Goal: Information Seeking & Learning: Learn about a topic

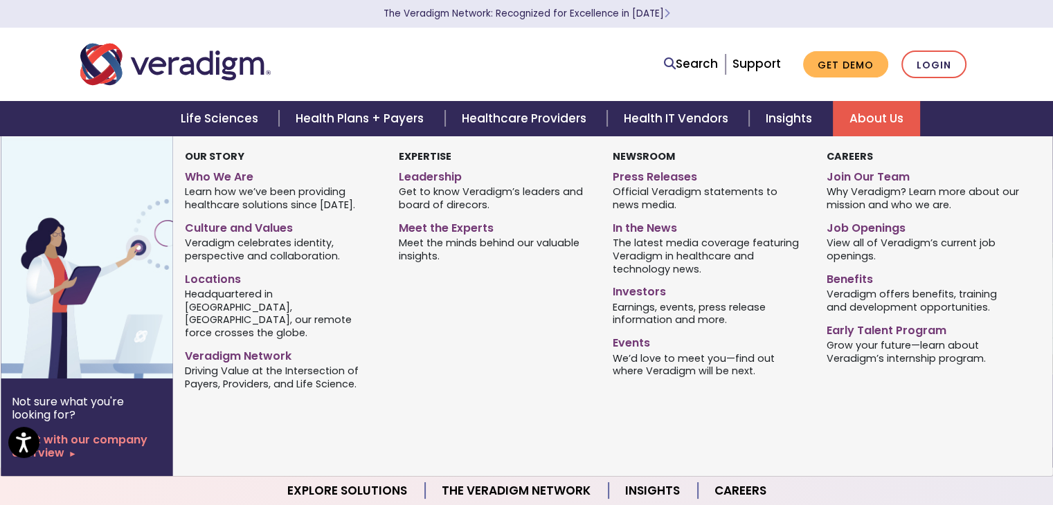
click at [856, 128] on link "About Us" at bounding box center [876, 118] width 87 height 35
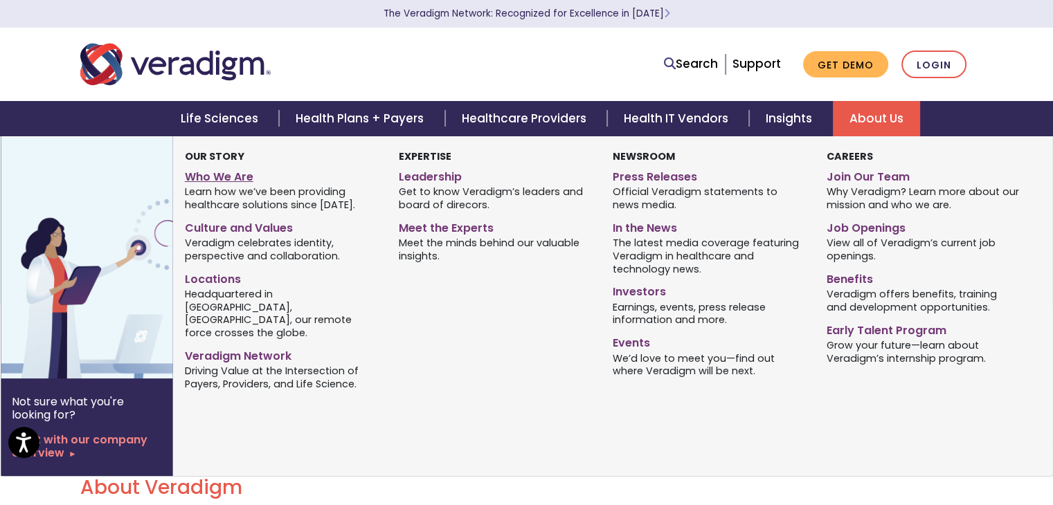
click at [226, 176] on link "Who We Are" at bounding box center [281, 175] width 193 height 20
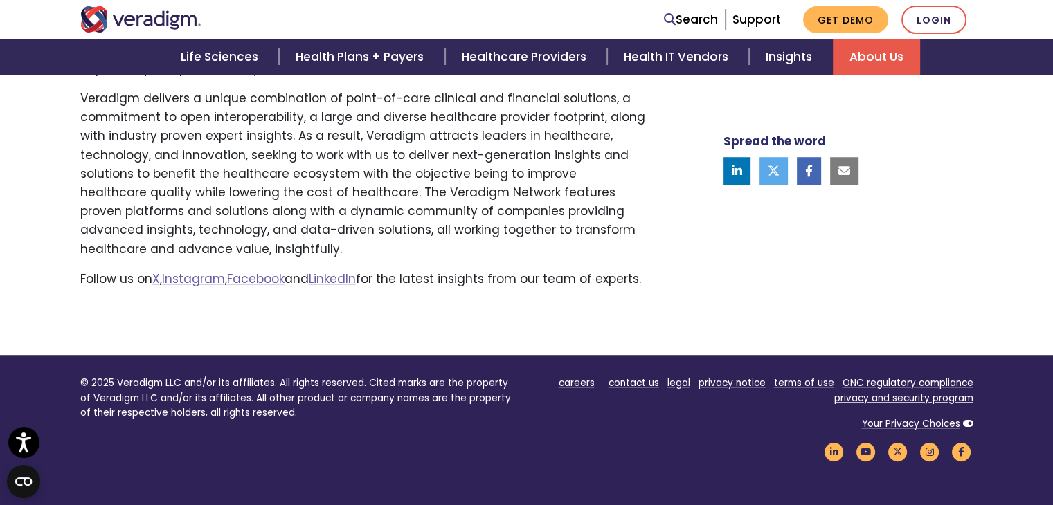
scroll to position [969, 0]
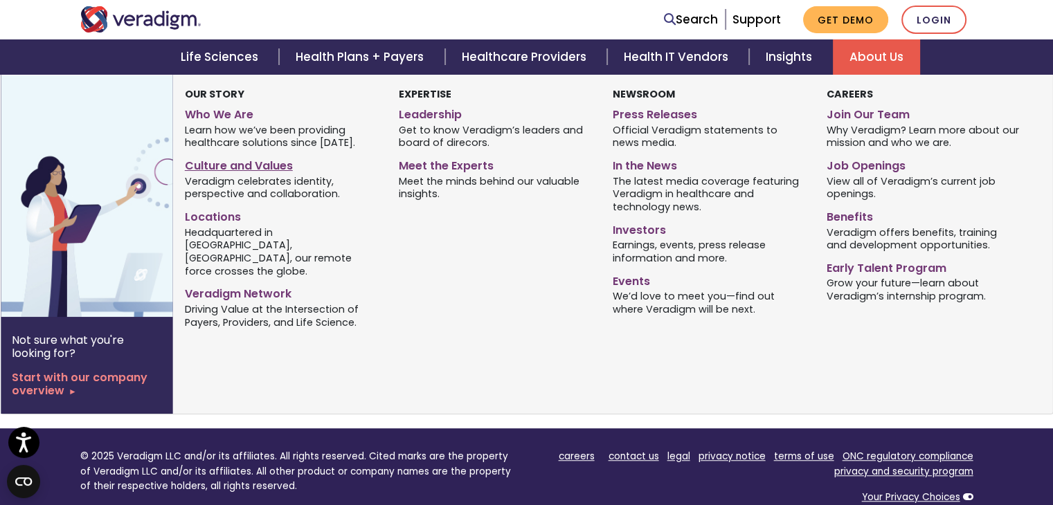
click at [272, 170] on link "Culture and Values" at bounding box center [281, 164] width 193 height 20
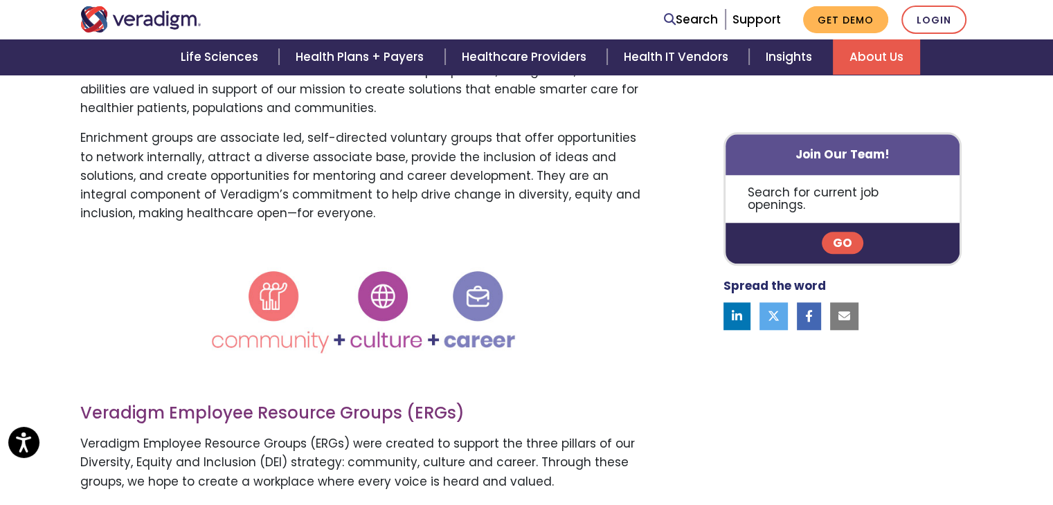
scroll to position [1384, 0]
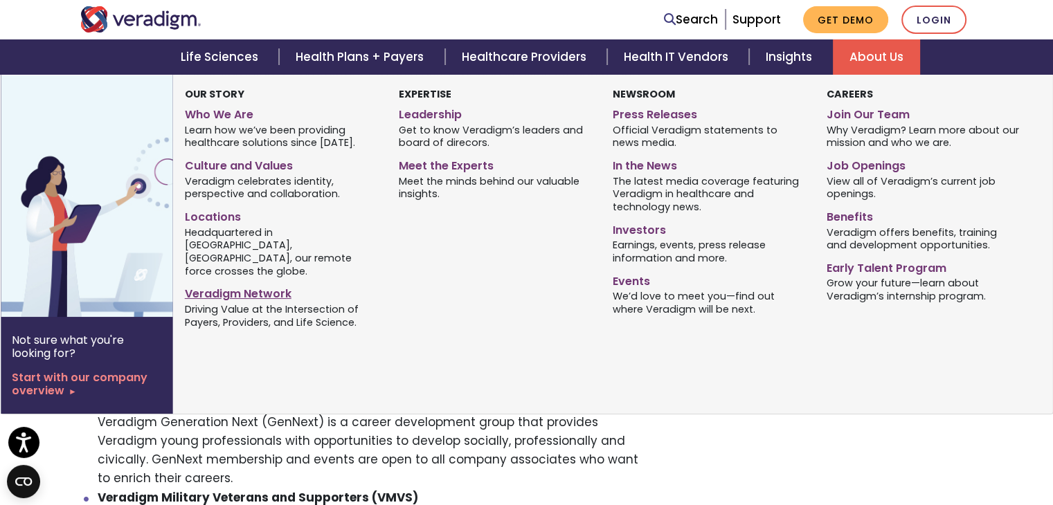
click at [258, 282] on link "Veradigm Network" at bounding box center [281, 292] width 193 height 20
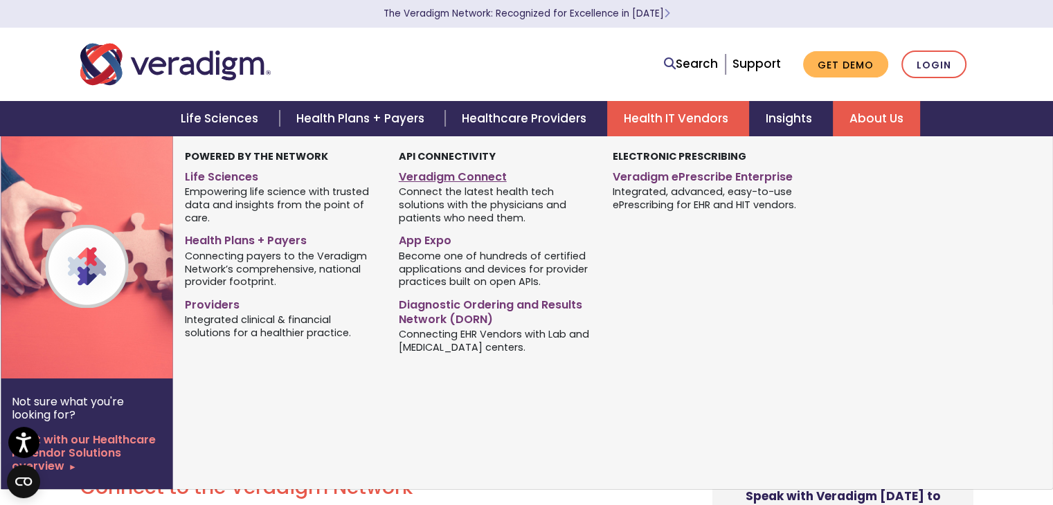
click at [507, 181] on link "Veradigm Connect" at bounding box center [495, 175] width 193 height 20
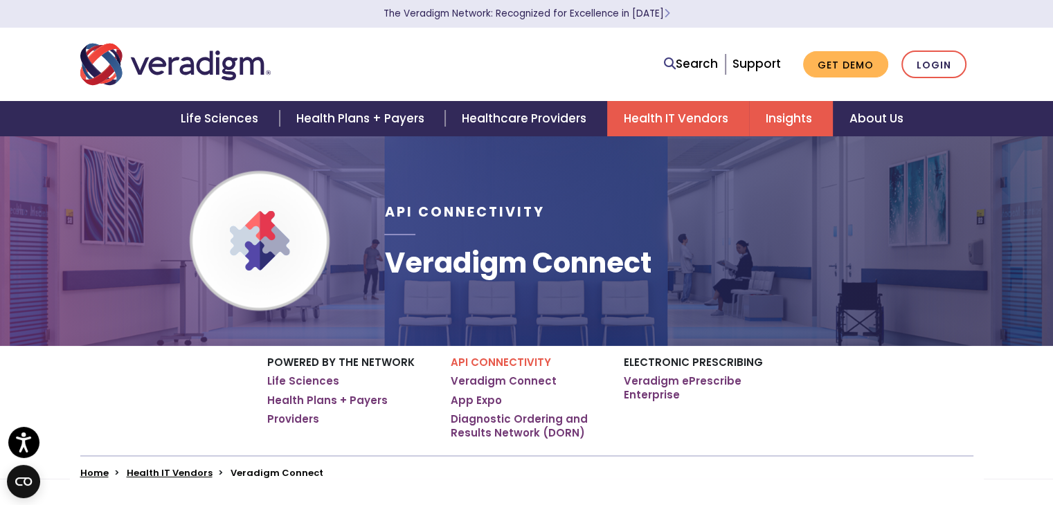
click at [800, 114] on link "Insights" at bounding box center [791, 118] width 84 height 35
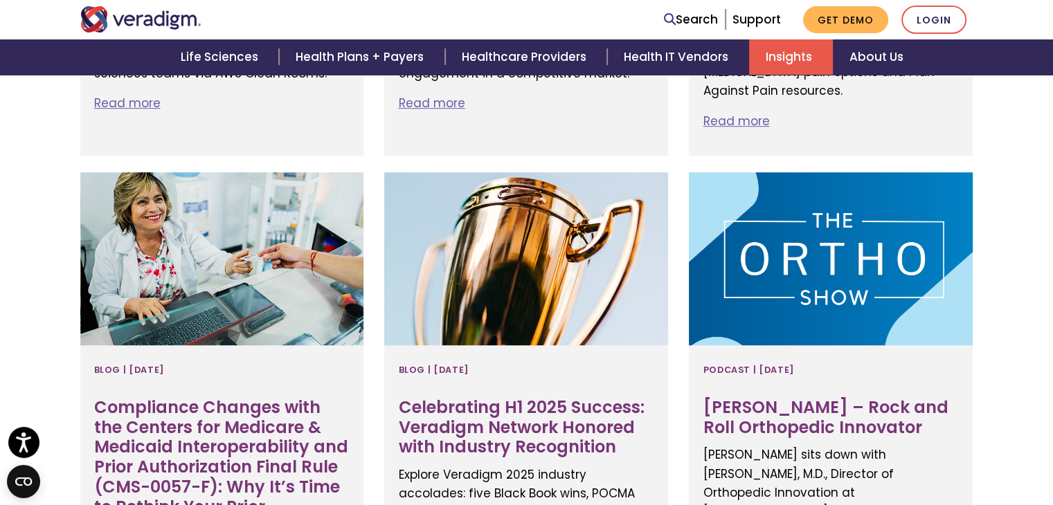
scroll to position [1108, 0]
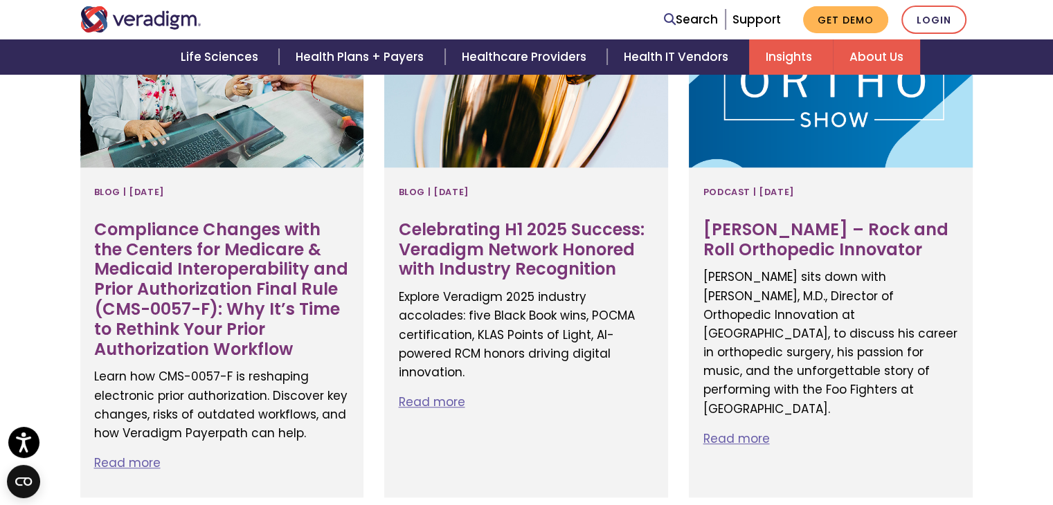
click at [851, 50] on link "About Us" at bounding box center [876, 56] width 87 height 35
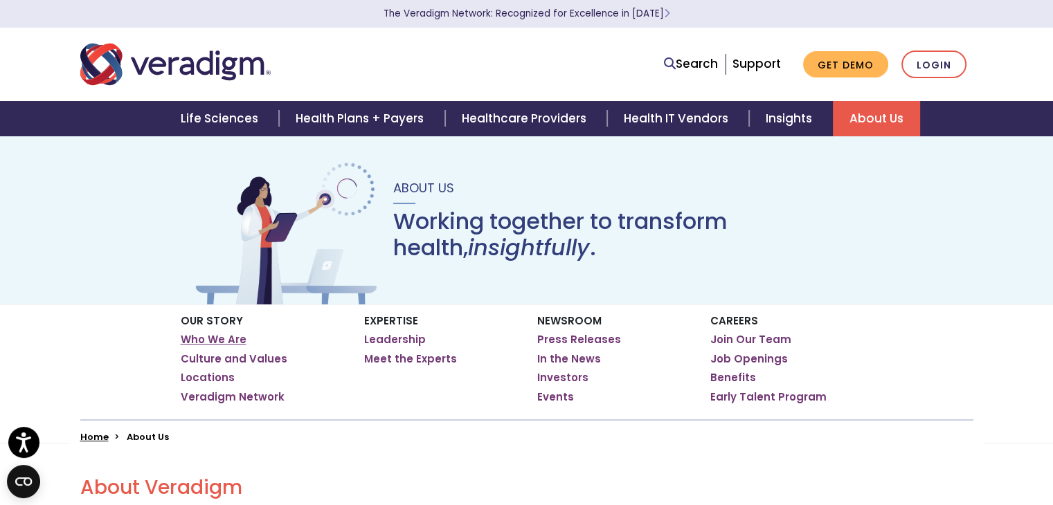
click at [228, 341] on link "Who We Are" at bounding box center [214, 340] width 66 height 14
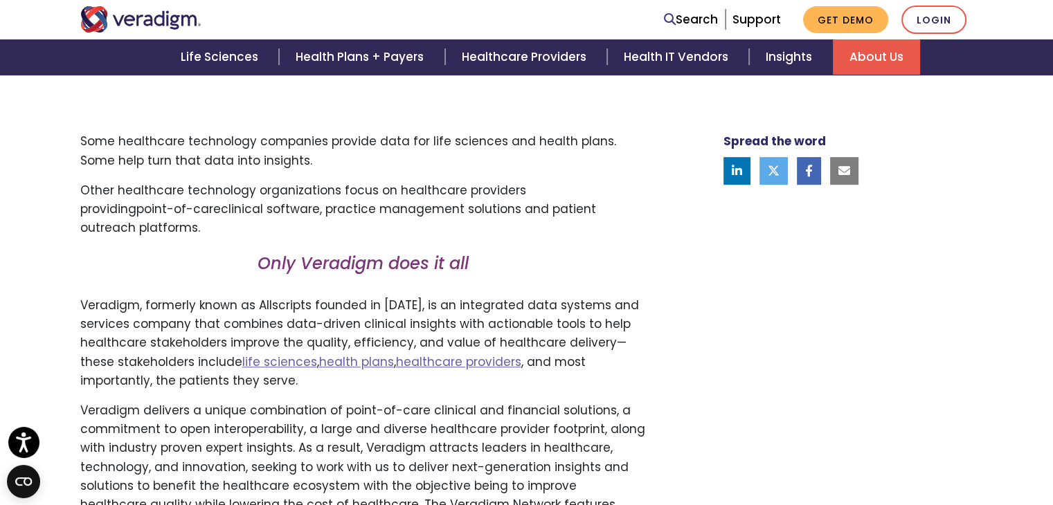
scroll to position [761, 0]
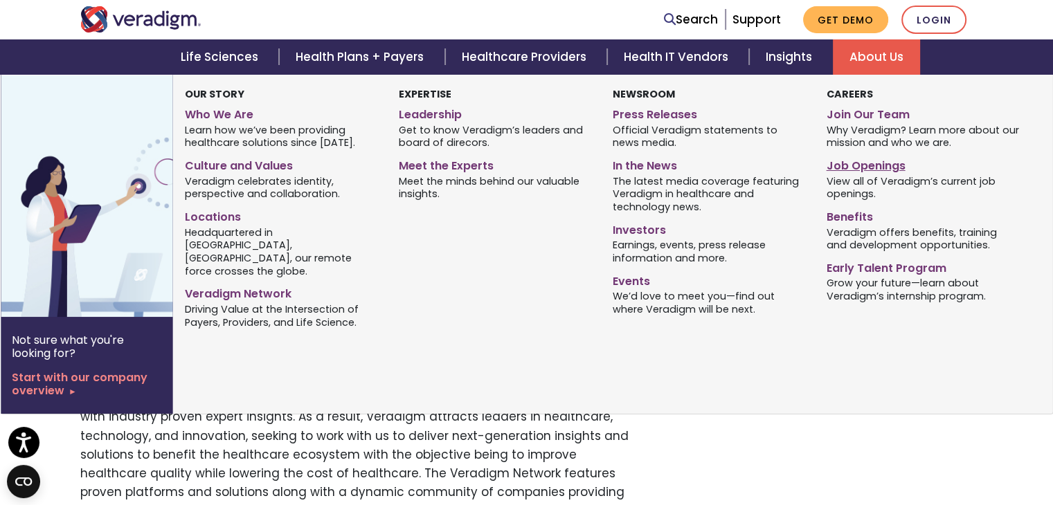
click at [864, 167] on link "Job Openings" at bounding box center [922, 164] width 193 height 20
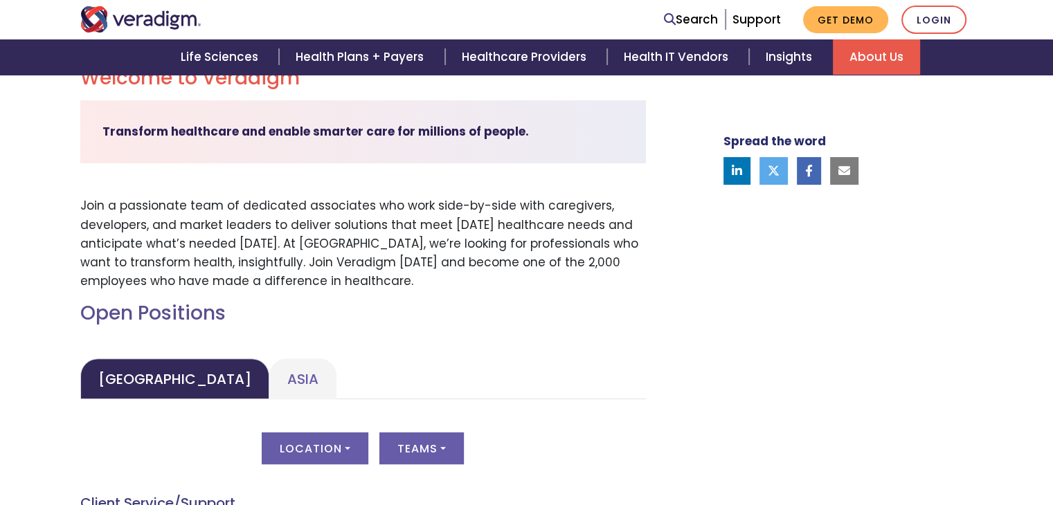
scroll to position [554, 0]
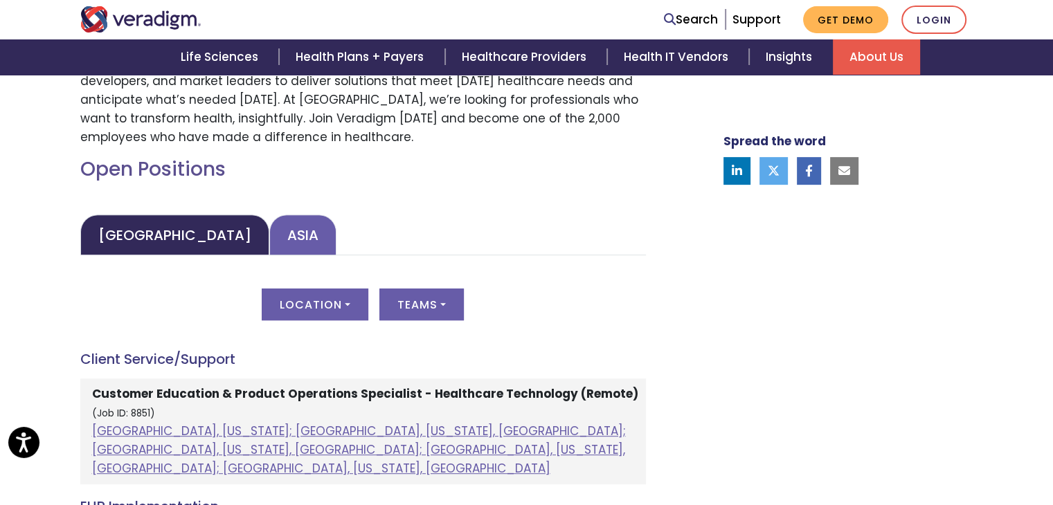
click at [269, 246] on link "Asia" at bounding box center [302, 235] width 67 height 41
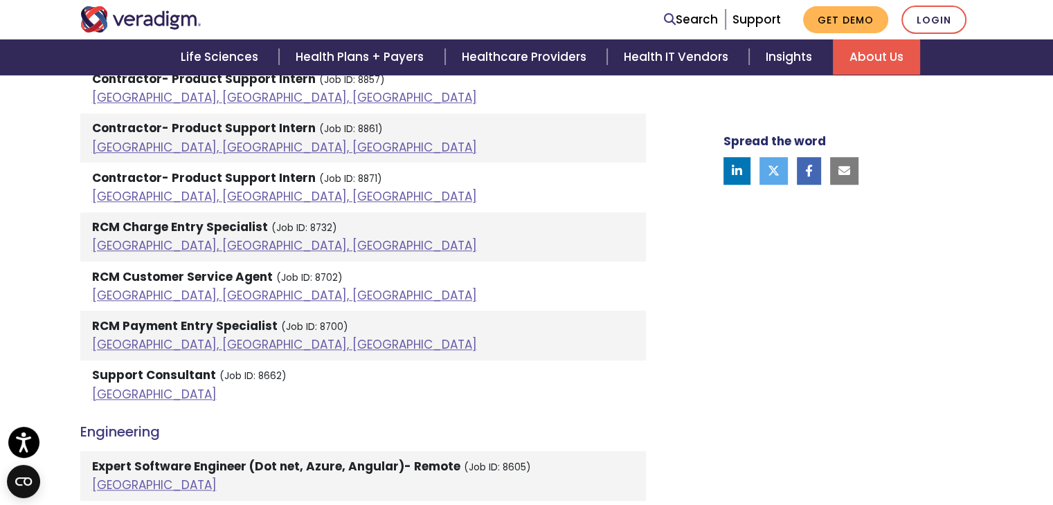
scroll to position [1177, 0]
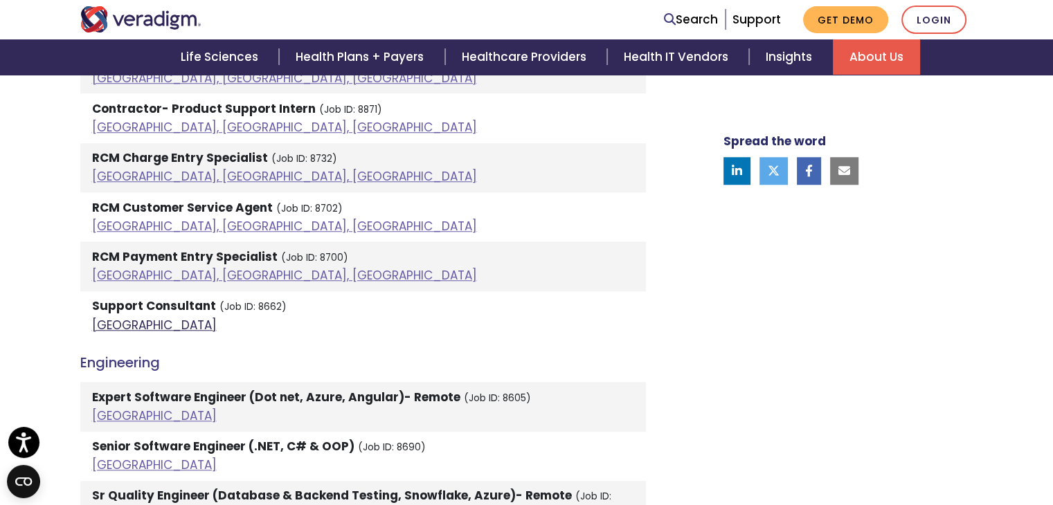
click at [114, 320] on link "[GEOGRAPHIC_DATA]" at bounding box center [154, 325] width 125 height 17
